Goal: Information Seeking & Learning: Learn about a topic

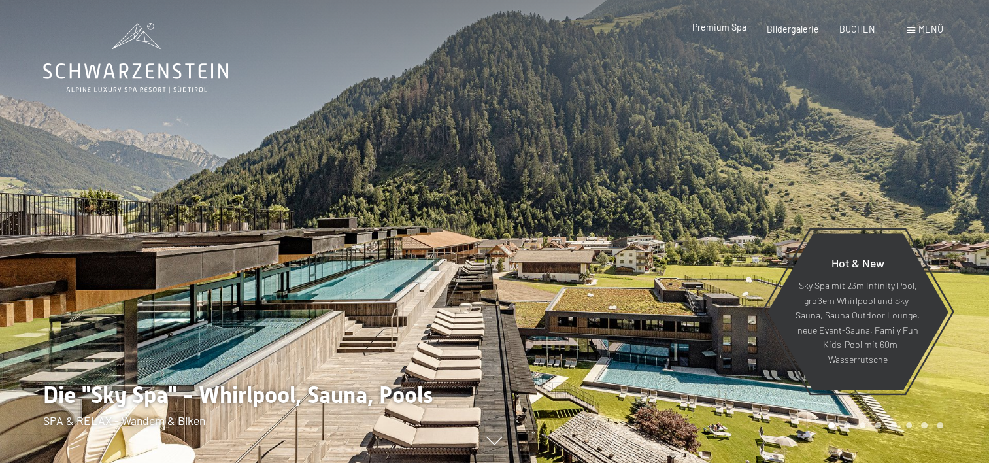
drag, startPoint x: 0, startPoint y: 0, endPoint x: 723, endPoint y: 28, distance: 723.6
click at [723, 28] on span "Premium Spa" at bounding box center [719, 27] width 54 height 11
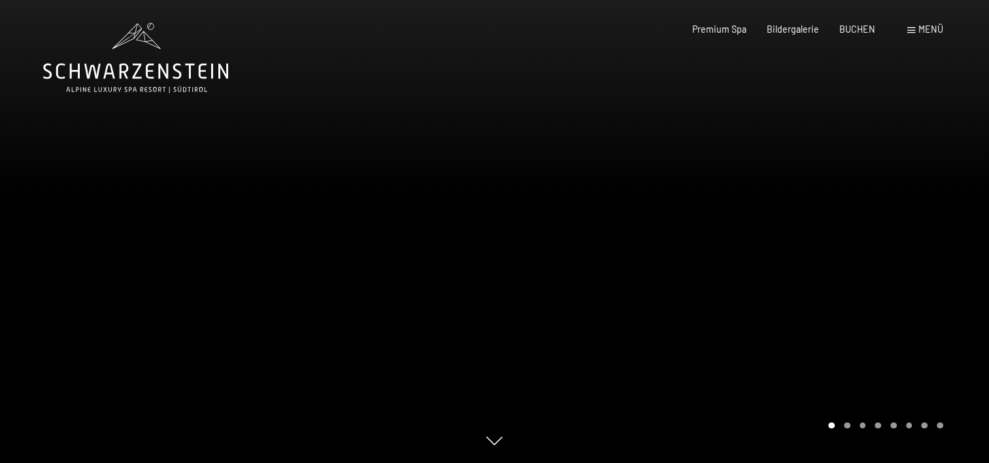
click at [852, 233] on div at bounding box center [742, 231] width 495 height 463
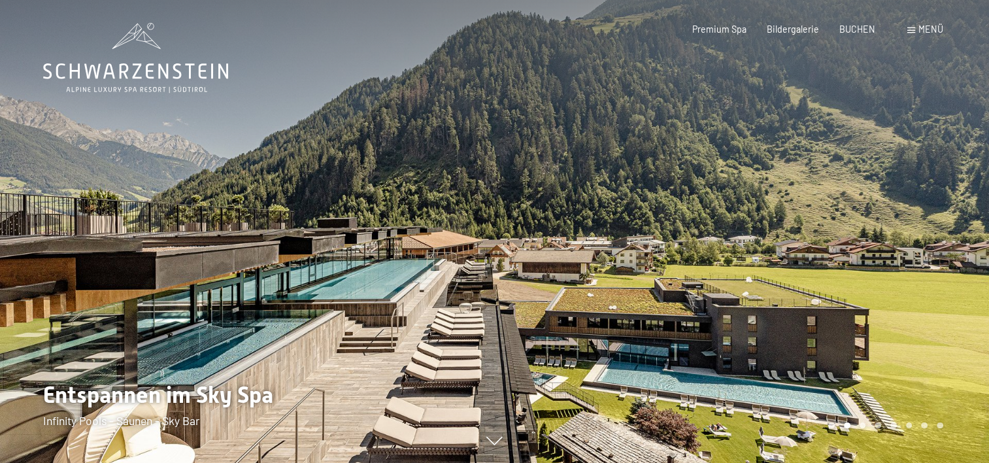
click at [855, 239] on div at bounding box center [742, 231] width 495 height 463
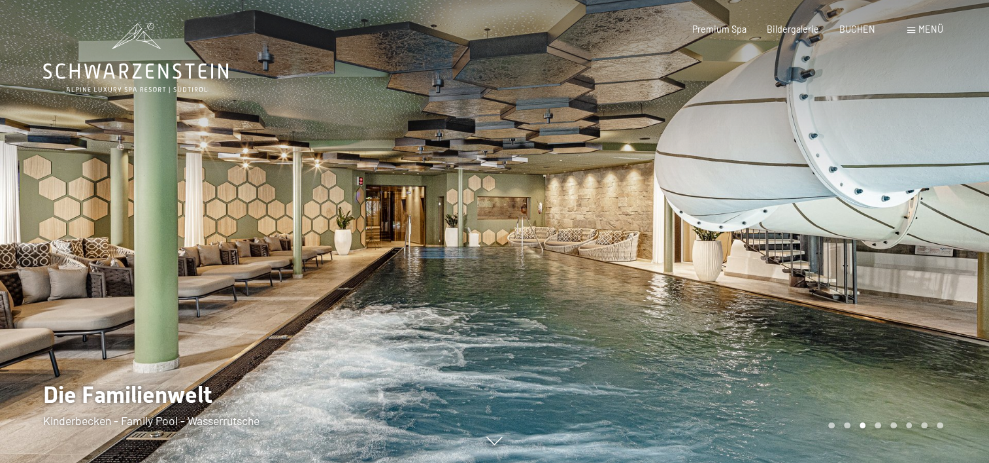
click at [855, 239] on div at bounding box center [742, 231] width 495 height 463
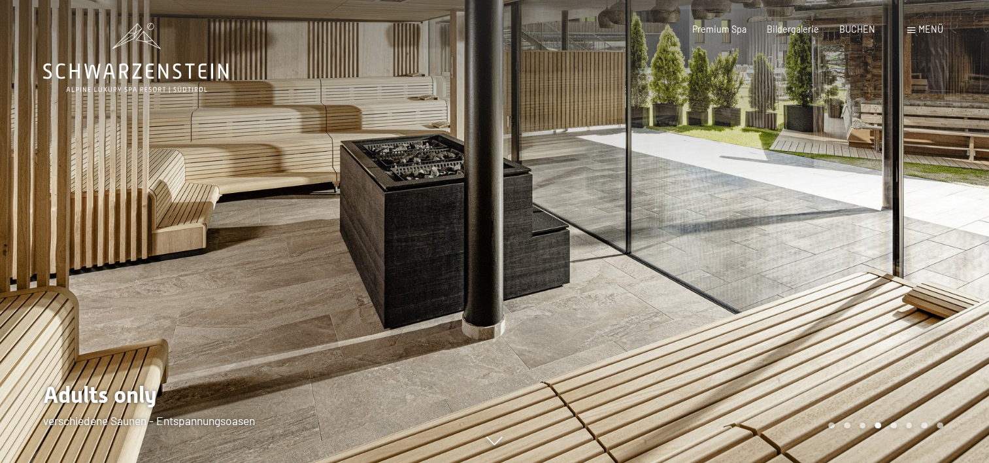
click at [913, 27] on div "Menü" at bounding box center [925, 29] width 36 height 13
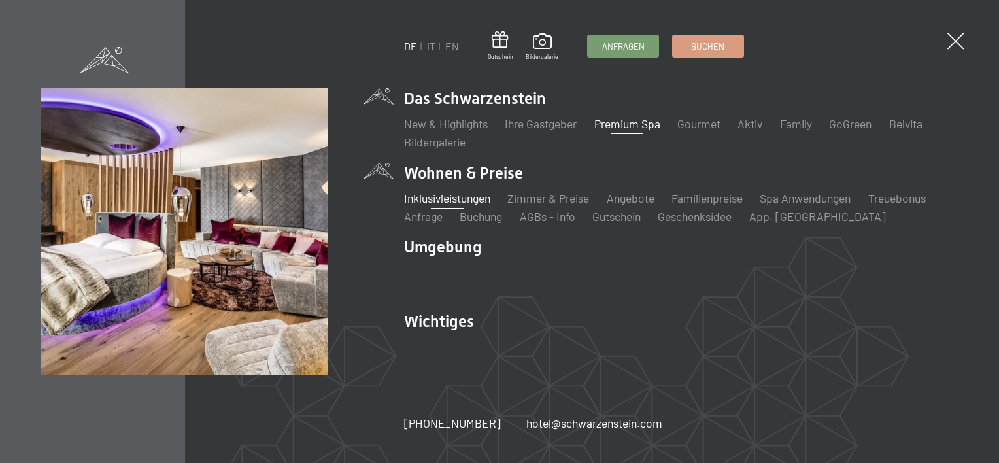
click at [452, 201] on link "Inklusivleistungen" at bounding box center [447, 198] width 86 height 14
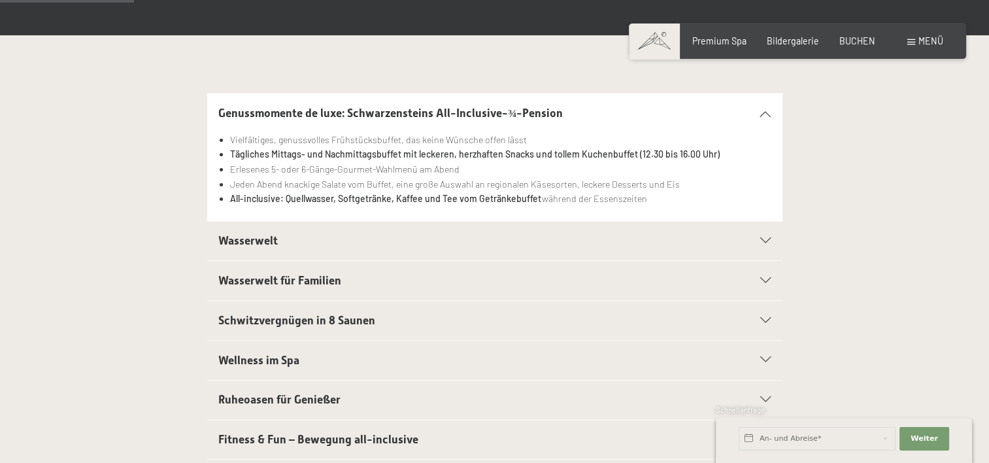
scroll to position [196, 0]
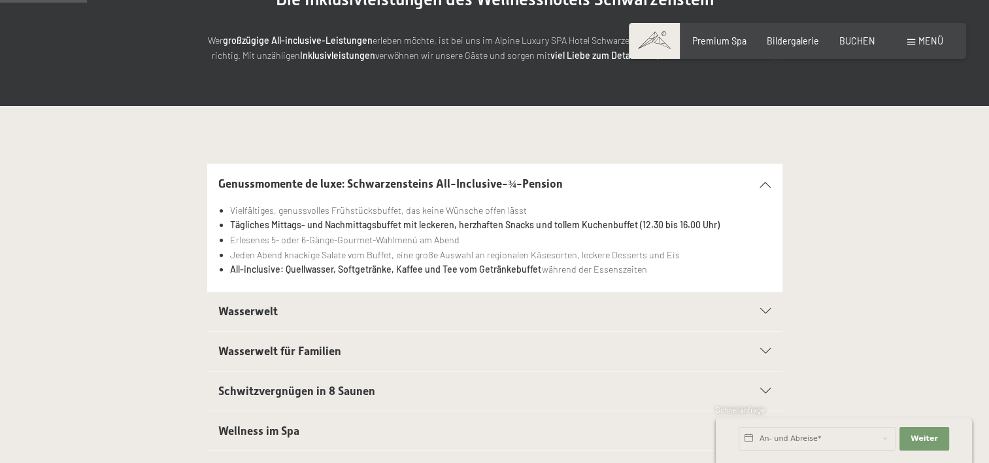
click at [768, 180] on div "Genussmomente de luxe: Schwarzensteins All-Inclusive-¾-Pension" at bounding box center [494, 183] width 552 height 39
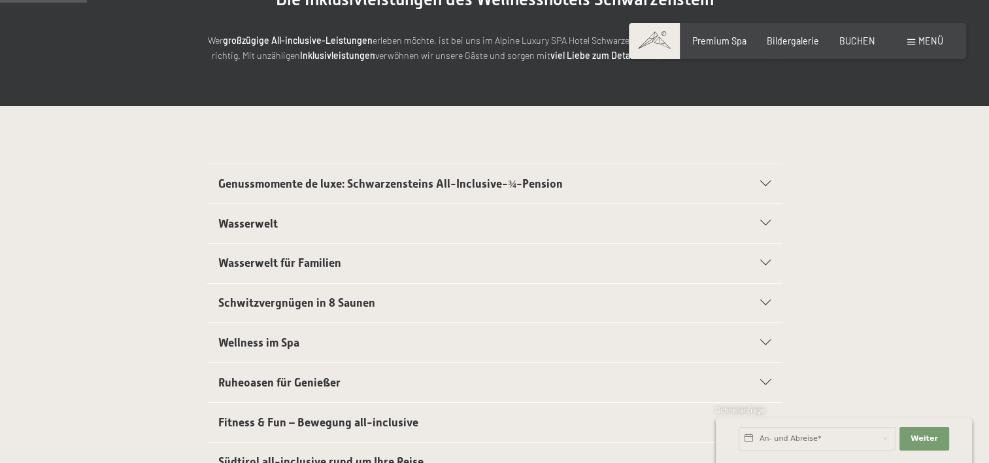
click at [764, 220] on icon at bounding box center [765, 223] width 10 height 6
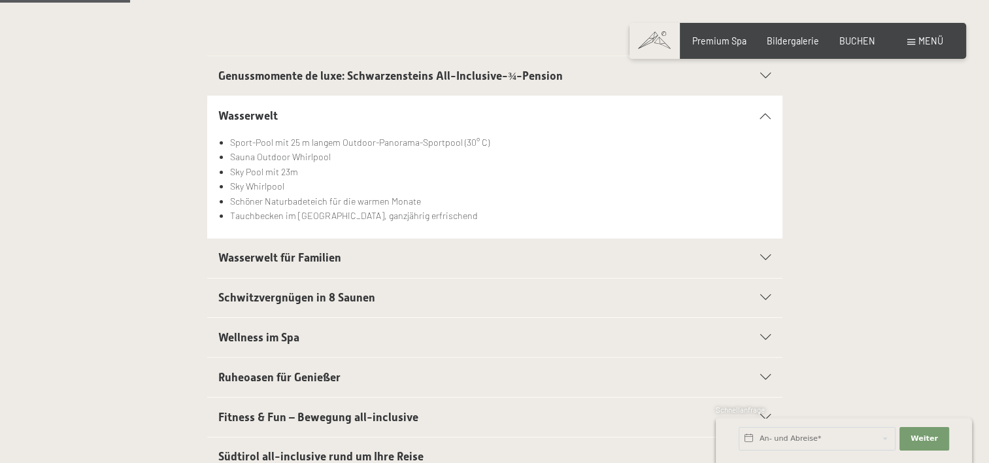
scroll to position [327, 0]
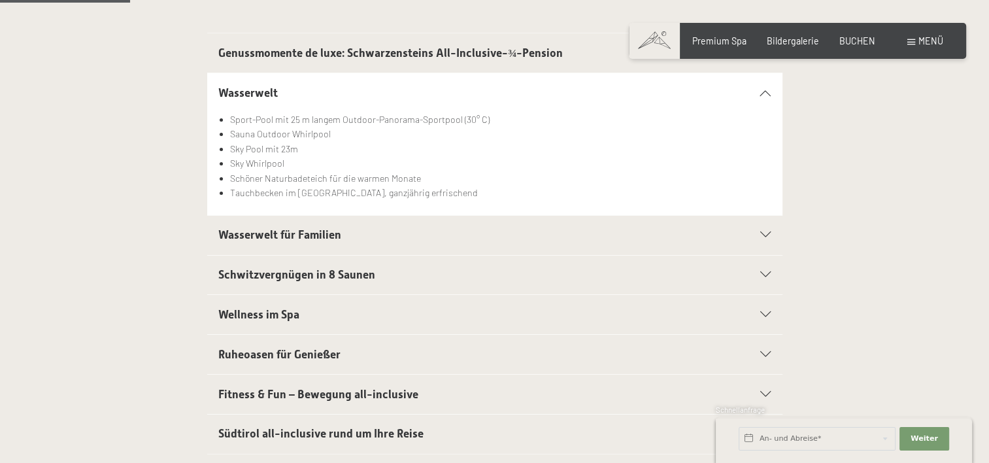
click at [761, 153] on li "Sky Pool mit 23m" at bounding box center [500, 149] width 541 height 15
click at [764, 233] on icon at bounding box center [765, 235] width 10 height 6
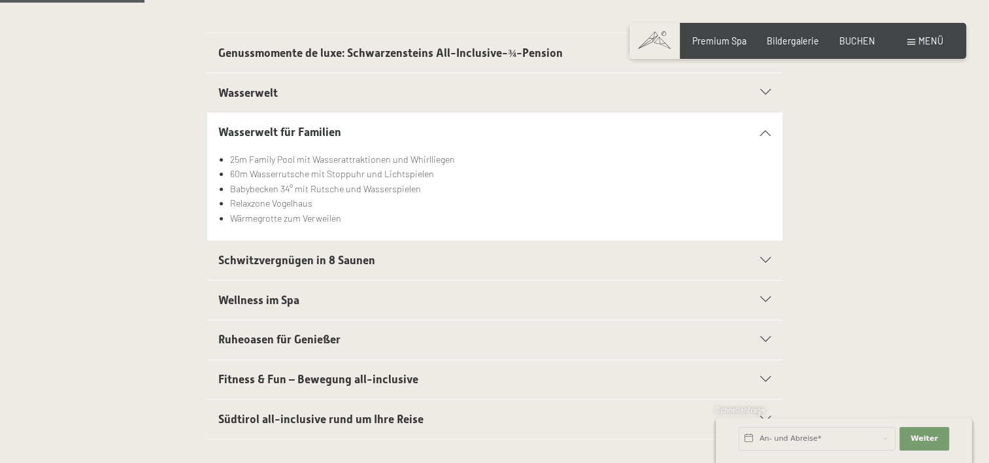
click at [262, 296] on span "Wellness im Spa" at bounding box center [258, 300] width 81 height 13
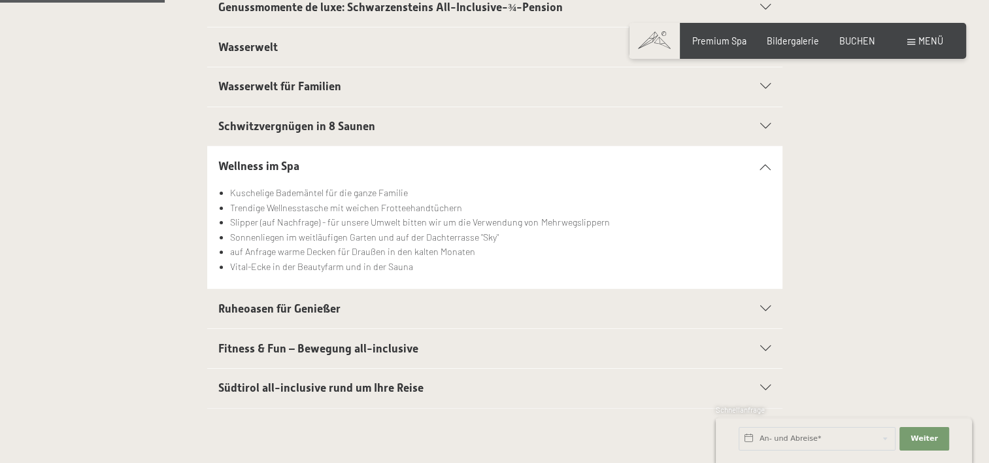
scroll to position [392, 0]
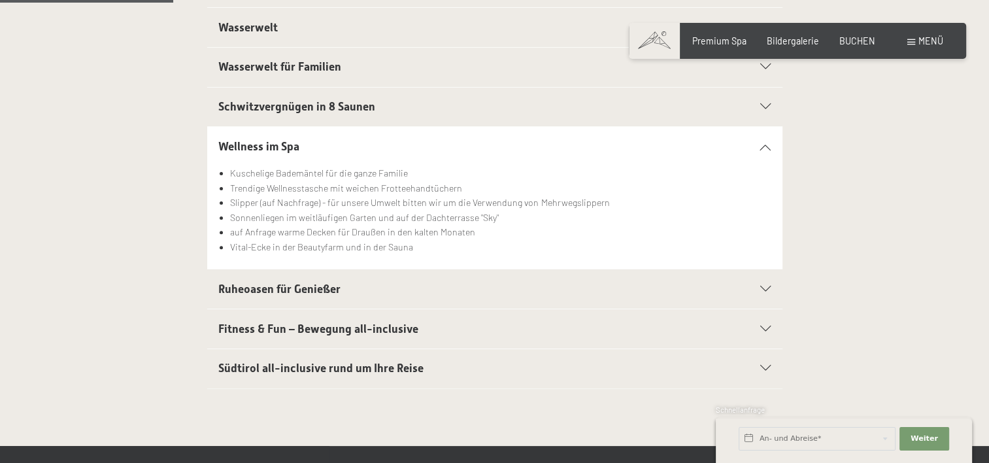
click at [295, 286] on span "Ruheoasen für Genießer" at bounding box center [279, 288] width 122 height 13
